Goal: Information Seeking & Learning: Learn about a topic

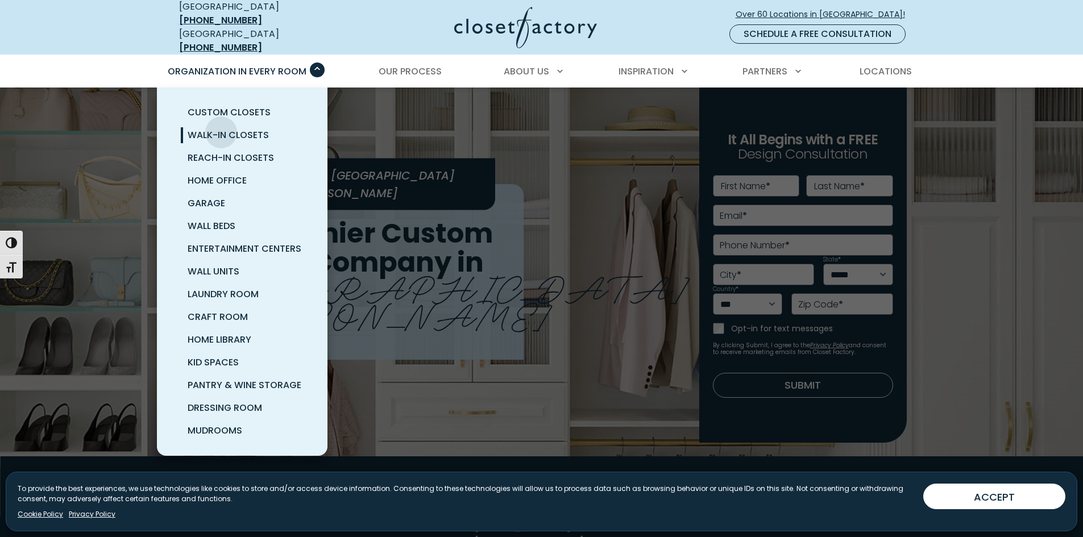
click at [221, 128] on span "Walk-In Closets" at bounding box center [228, 134] width 81 height 13
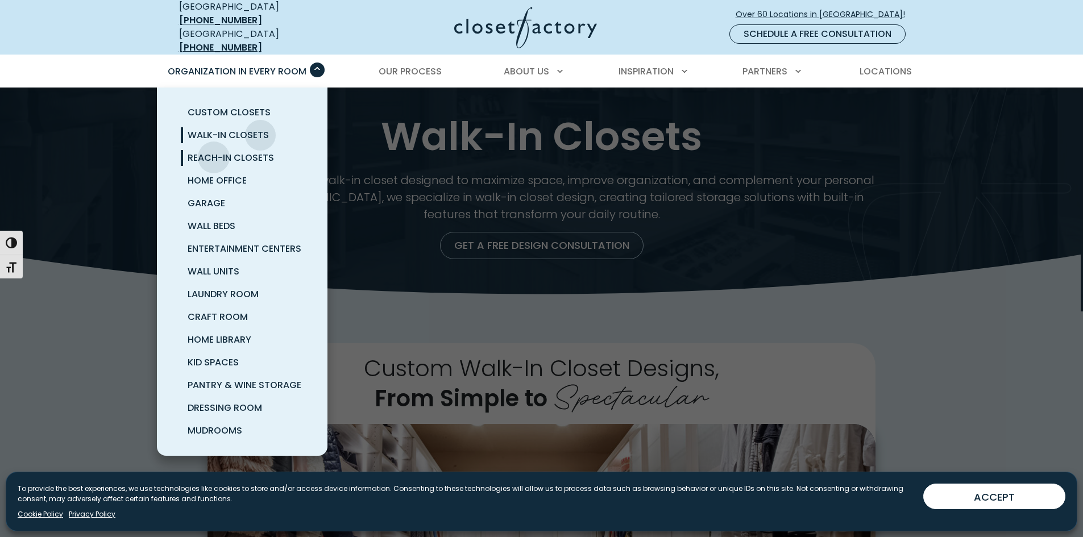
click at [214, 151] on span "Reach-In Closets" at bounding box center [231, 157] width 86 height 13
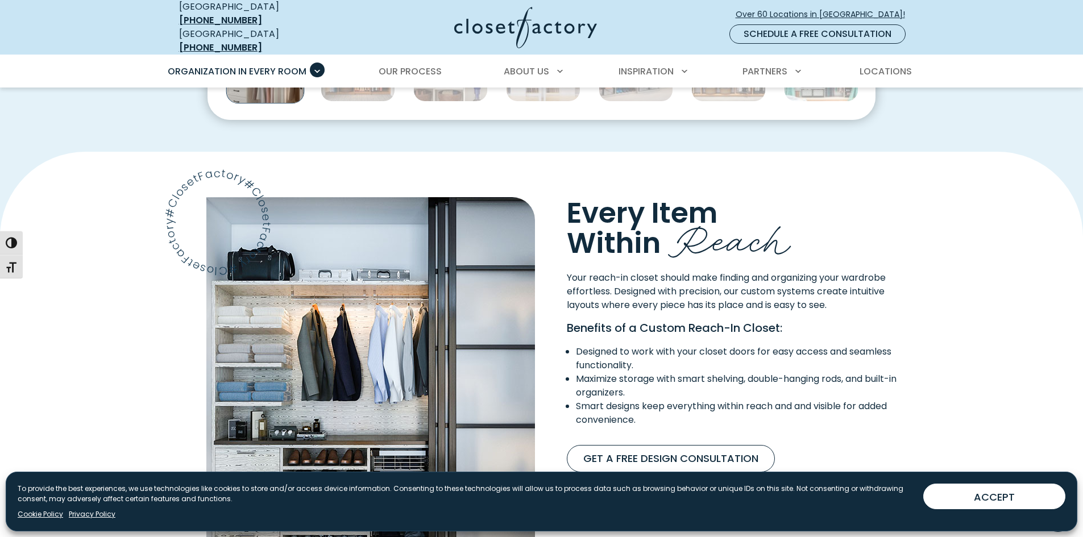
scroll to position [647, 0]
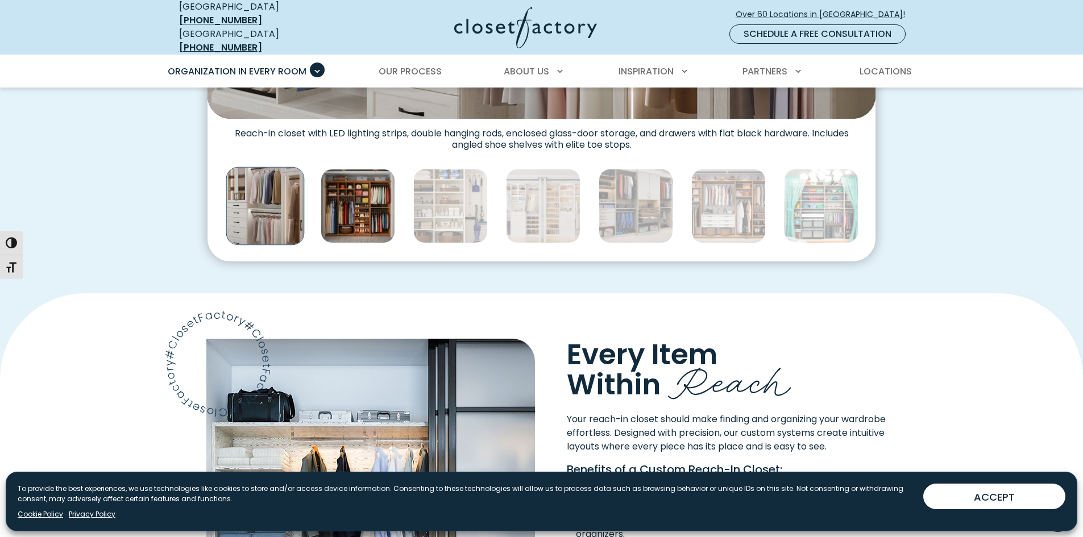
click at [392, 201] on img "Thumbnail Gallery" at bounding box center [358, 206] width 74 height 74
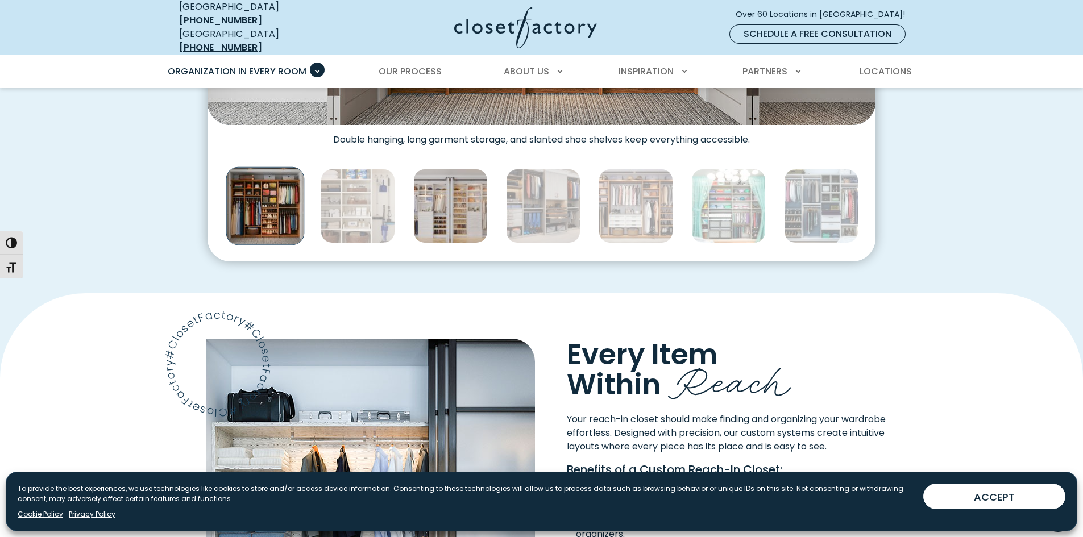
click at [429, 201] on img "Thumbnail Gallery" at bounding box center [450, 206] width 74 height 74
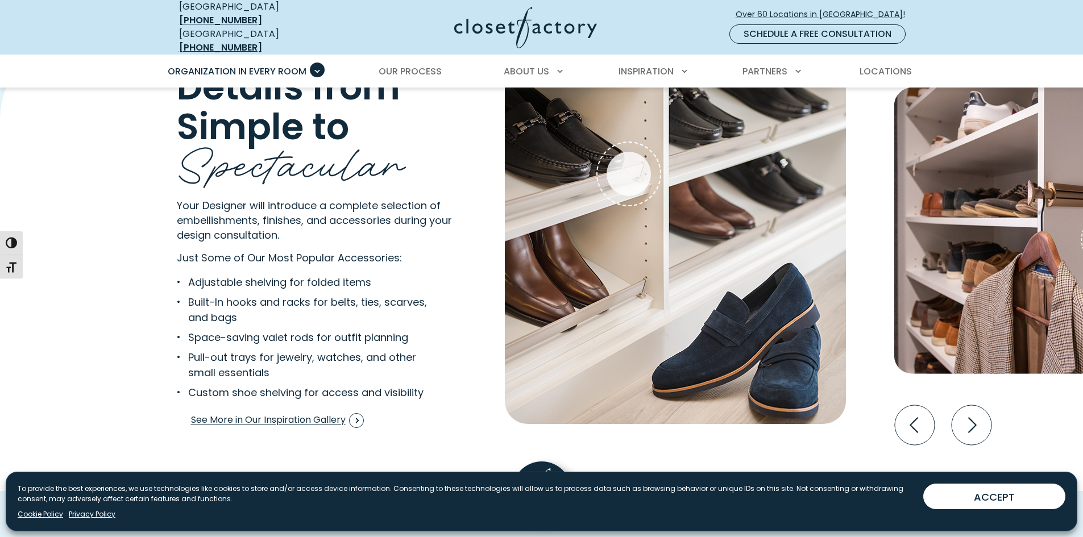
scroll to position [2252, 0]
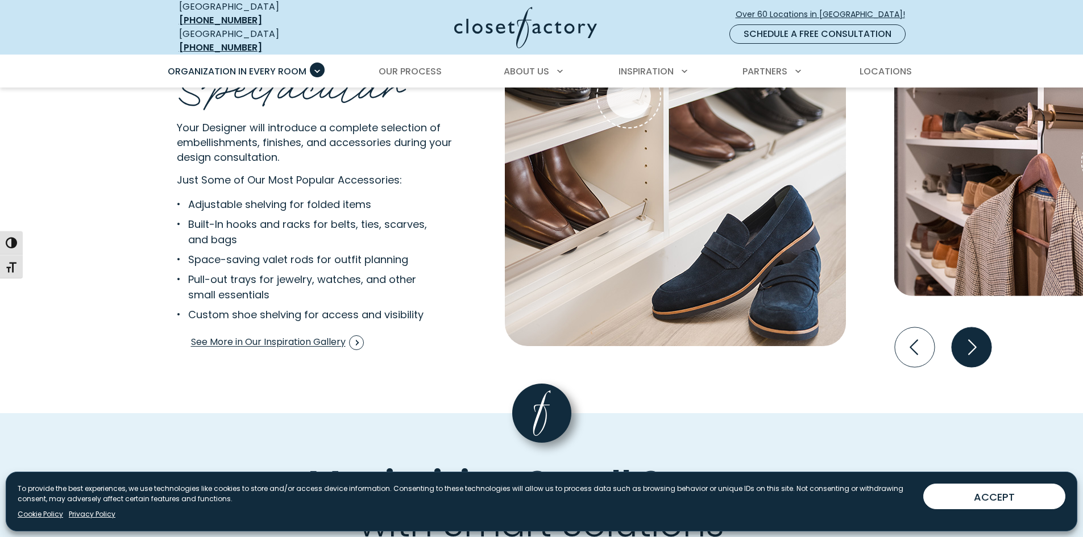
click at [964, 338] on icon "Next slide" at bounding box center [971, 347] width 40 height 40
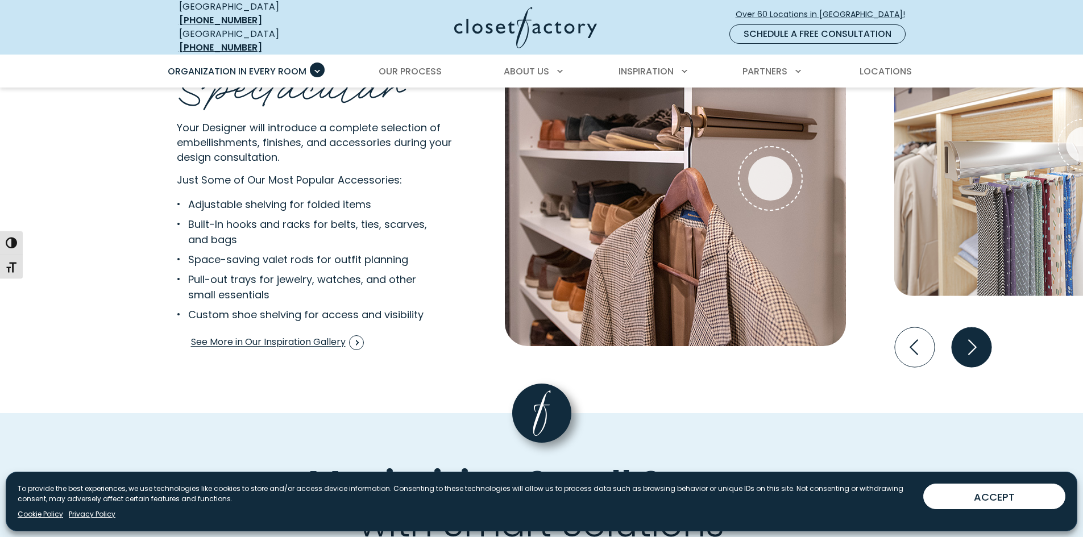
click at [964, 338] on icon "Next slide" at bounding box center [971, 347] width 40 height 40
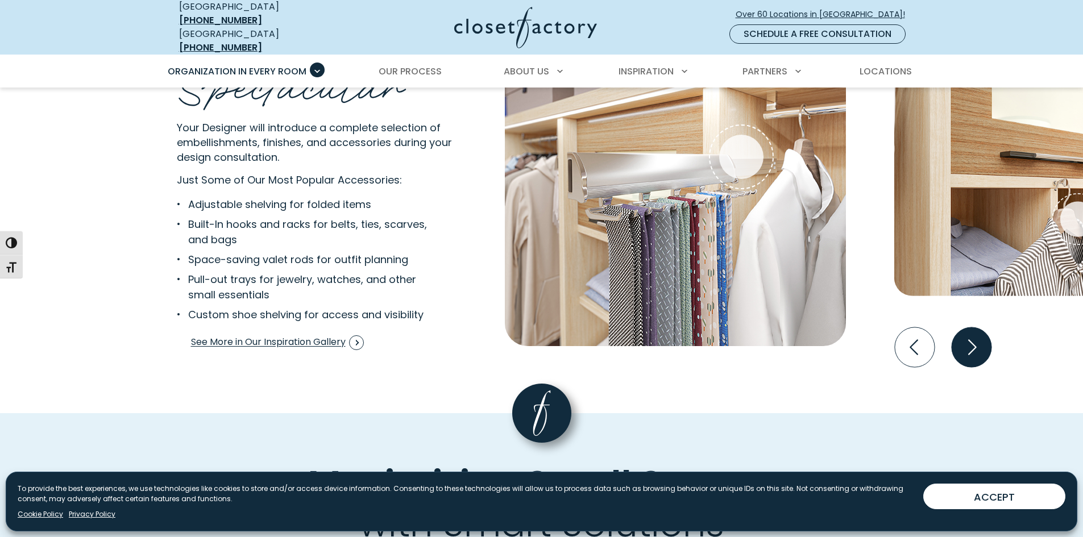
click at [964, 337] on icon "Next slide" at bounding box center [971, 347] width 40 height 40
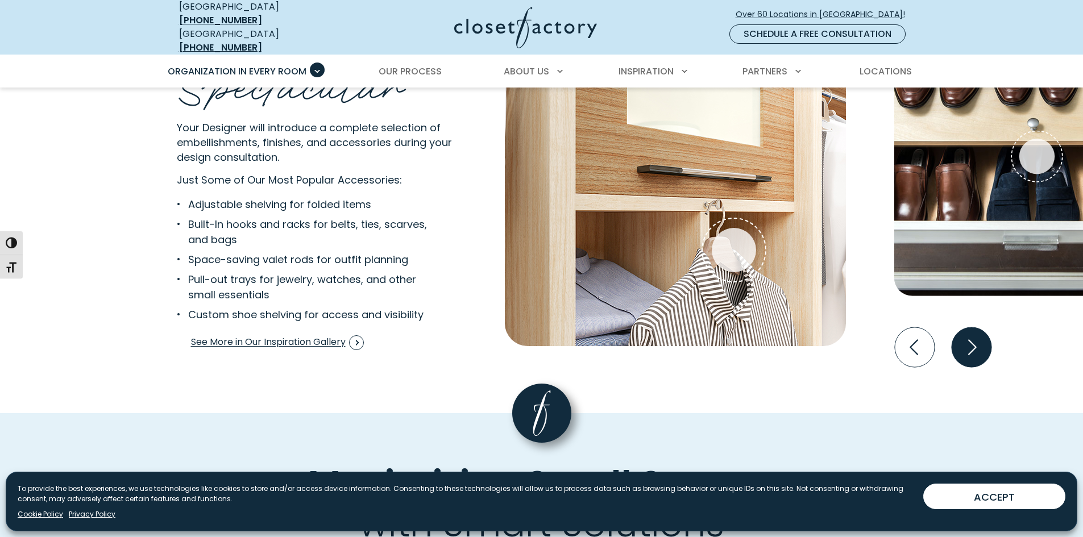
click at [963, 337] on icon "Next slide" at bounding box center [971, 347] width 40 height 40
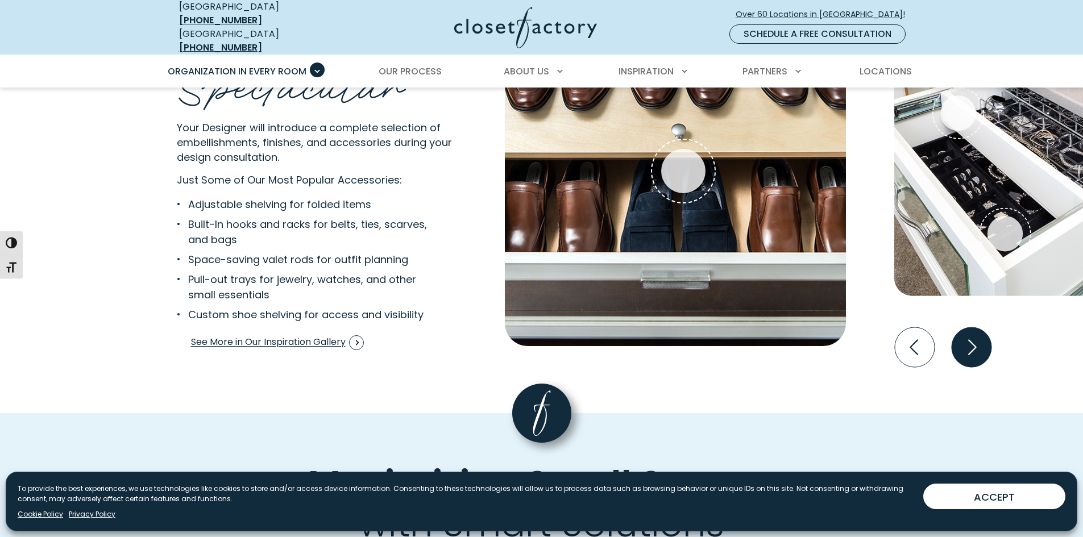
click at [963, 337] on icon "Next slide" at bounding box center [971, 347] width 40 height 40
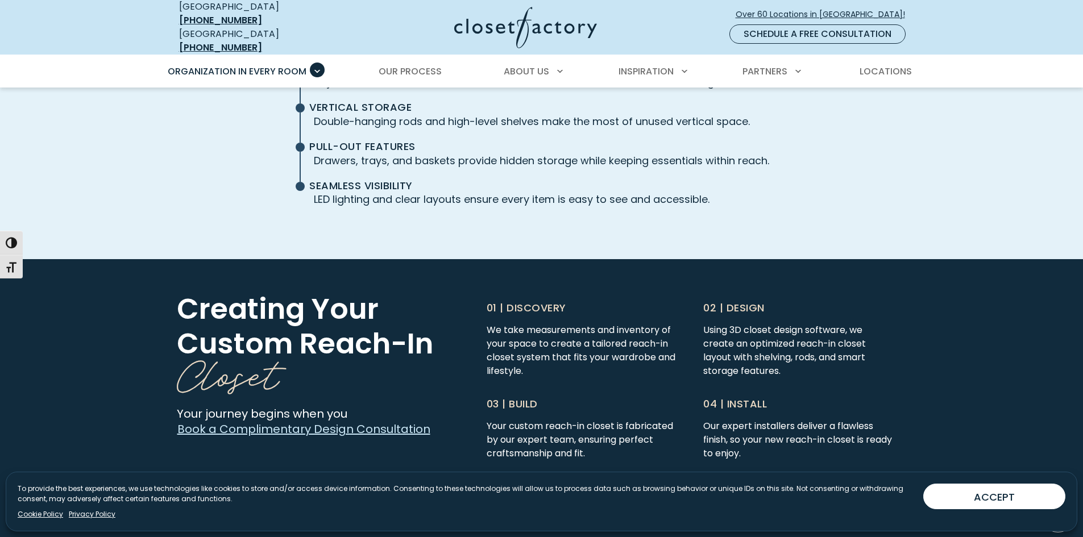
scroll to position [83, 0]
